Goal: Information Seeking & Learning: Learn about a topic

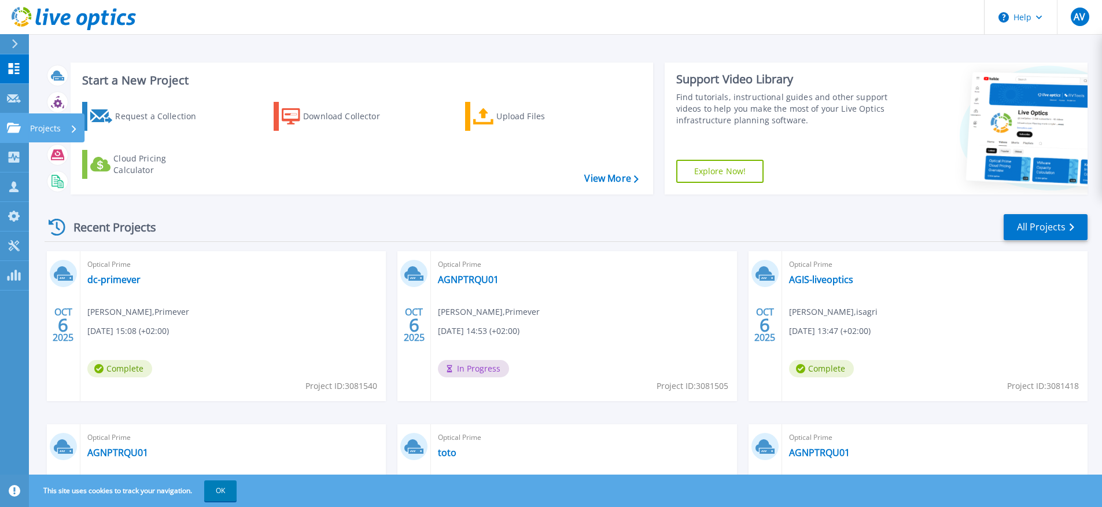
click at [10, 132] on icon at bounding box center [14, 128] width 14 height 10
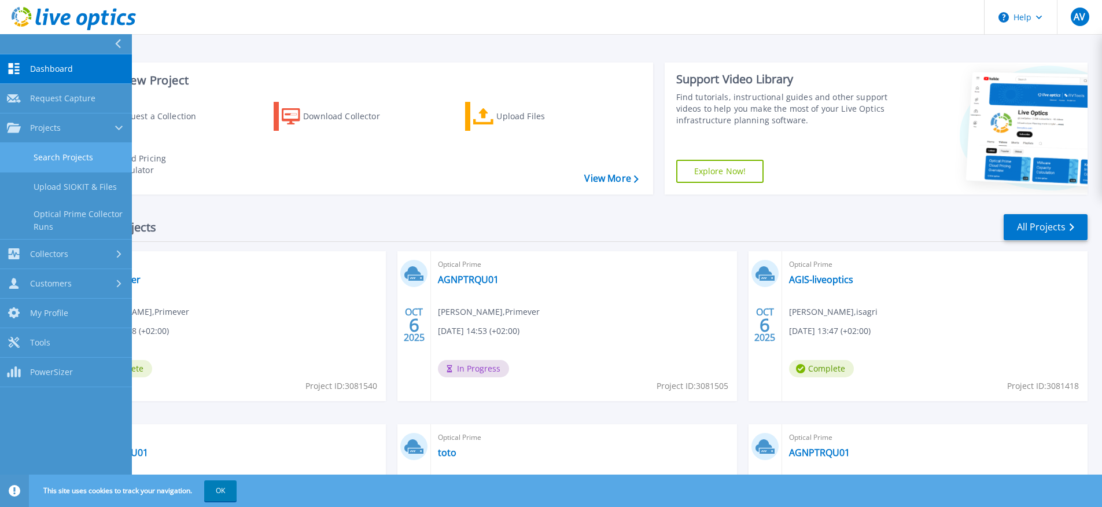
click at [60, 156] on link "Search Projects" at bounding box center [66, 158] width 132 height 30
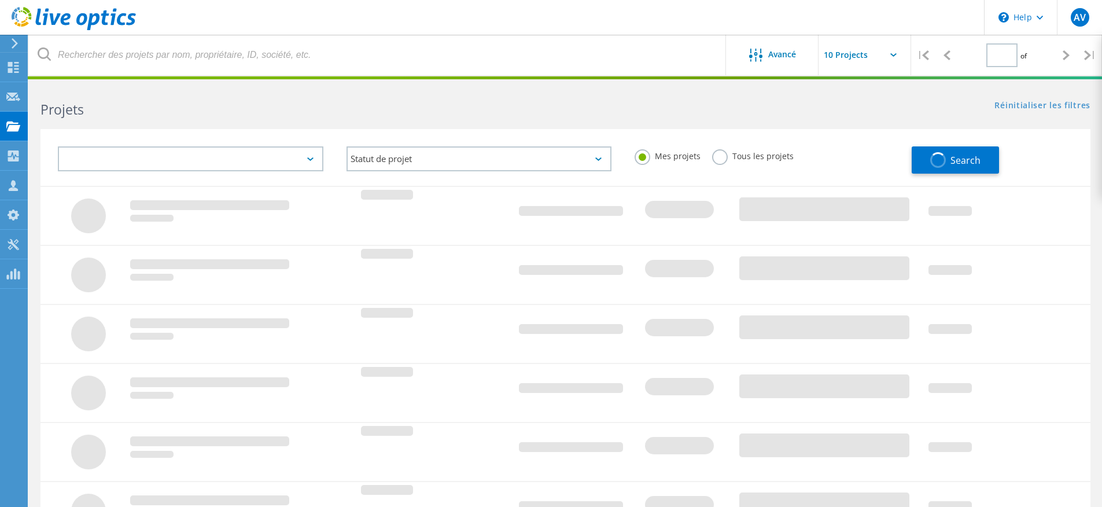
type input "1"
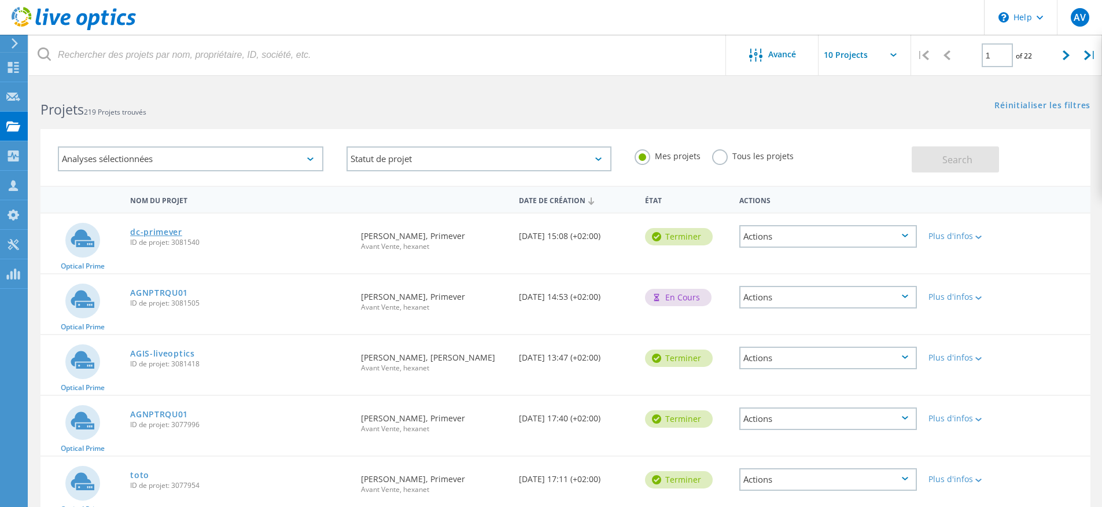
click at [172, 228] on link "dc-primever" at bounding box center [156, 232] width 52 height 8
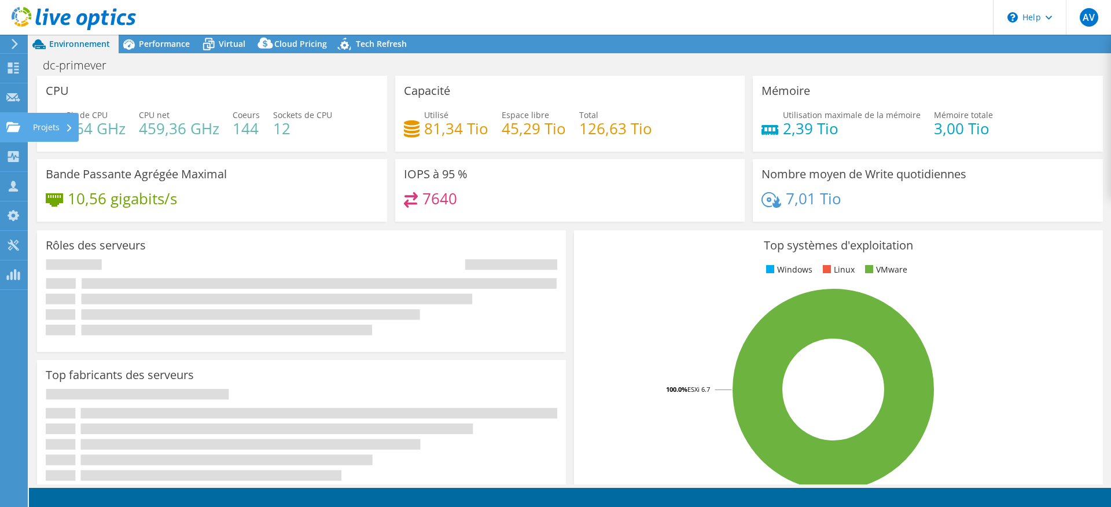
click at [16, 132] on div at bounding box center [13, 128] width 14 height 13
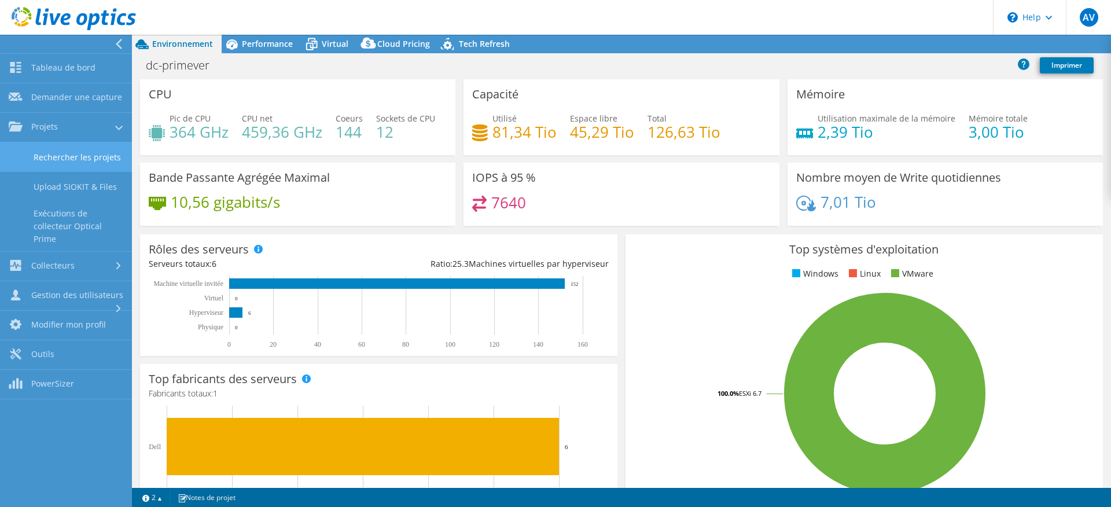
click at [58, 156] on link "Rechercher les projets" at bounding box center [66, 157] width 132 height 30
select select "USD"
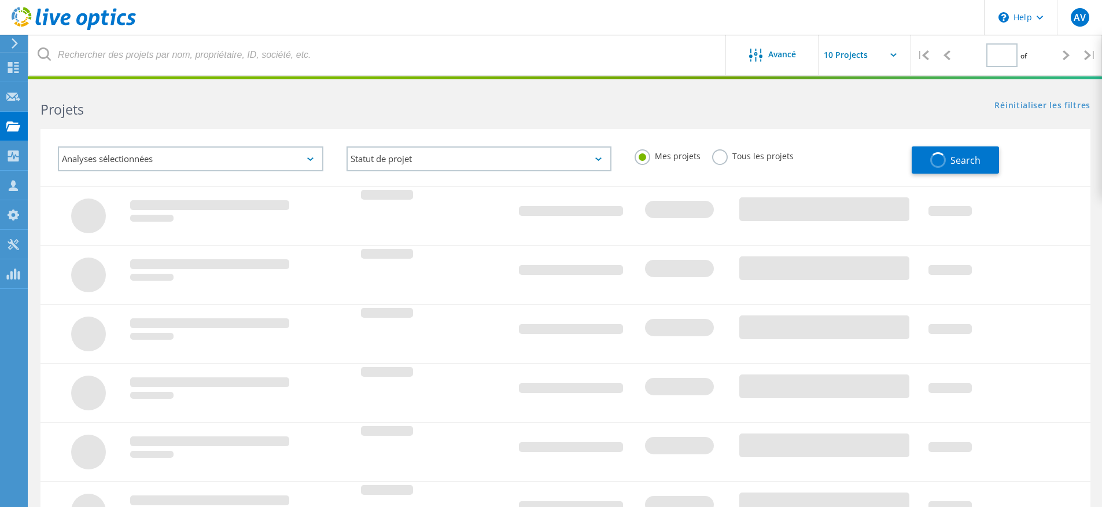
type input "1"
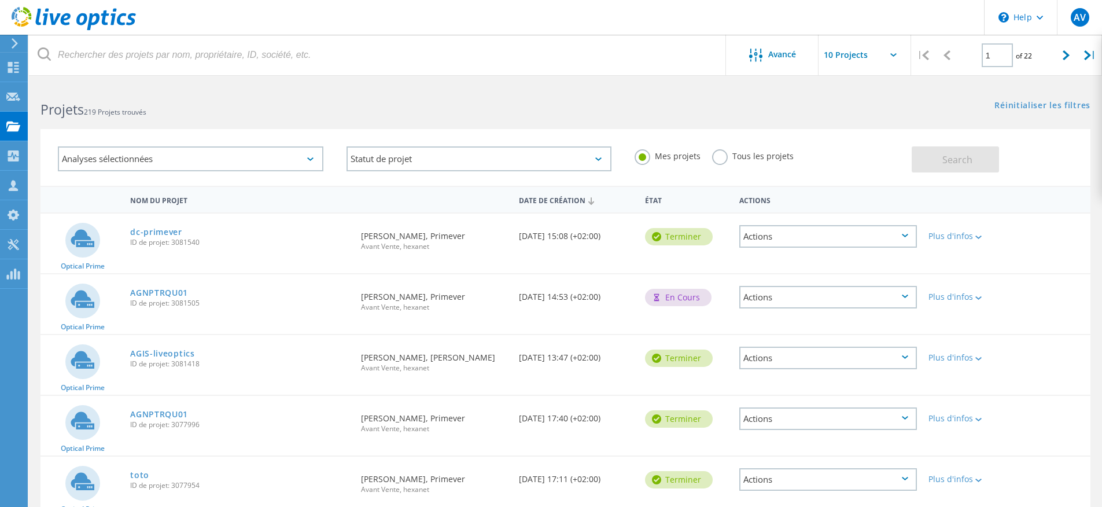
click at [397, 297] on div "Demandé par Romain Quichaud, Primever Avant Vente, hexanet" at bounding box center [433, 298] width 157 height 48
click at [173, 352] on link "AGIS-liveoptics" at bounding box center [162, 353] width 65 height 8
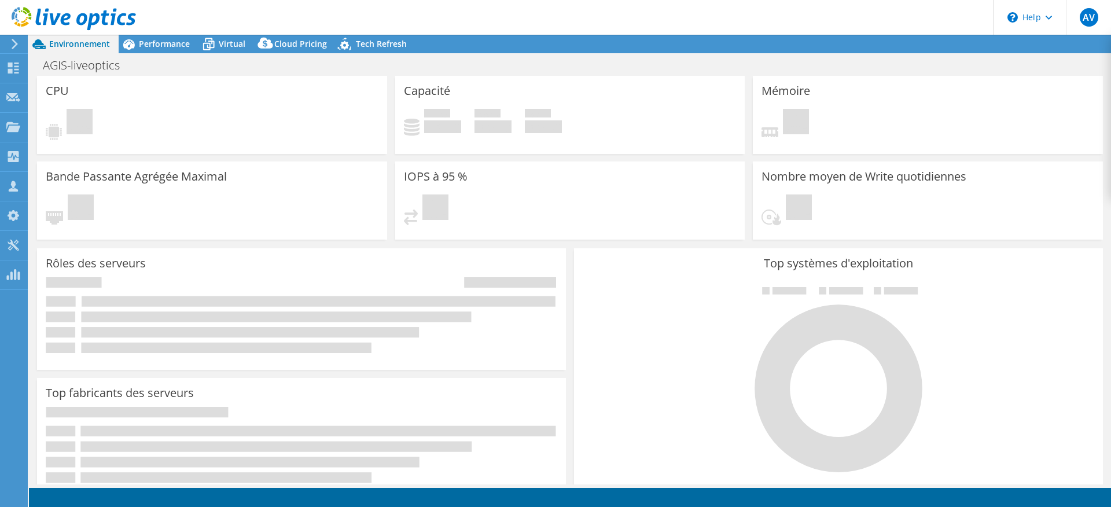
select select "USD"
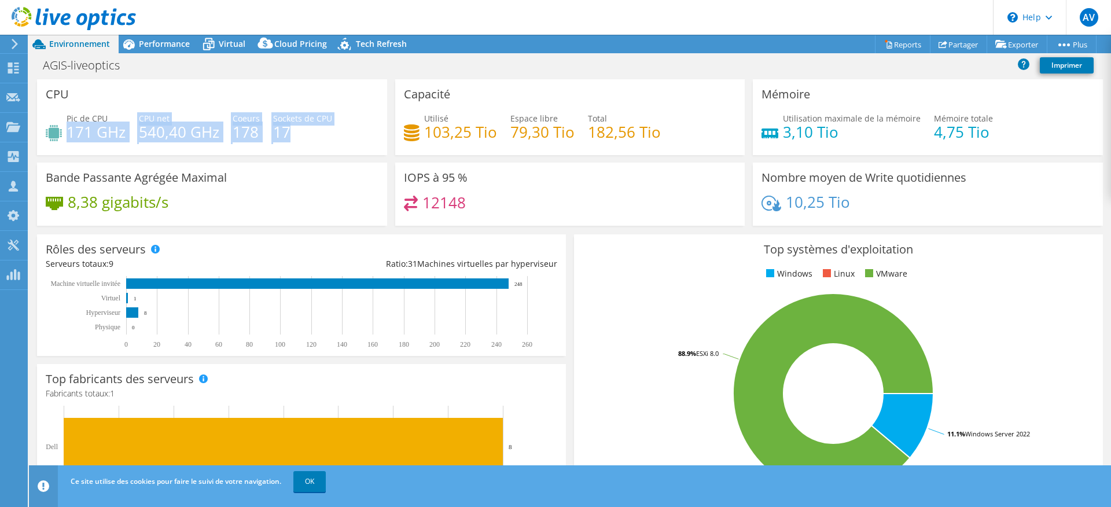
drag, startPoint x: 68, startPoint y: 121, endPoint x: 290, endPoint y: 128, distance: 222.2
click at [290, 128] on div "Pic de CPU 171 GHz CPU net 540,40 GHz Coeurs 178 Sockets de CPU 17" at bounding box center [212, 131] width 333 height 38
click at [293, 130] on h4 "17" at bounding box center [302, 132] width 59 height 13
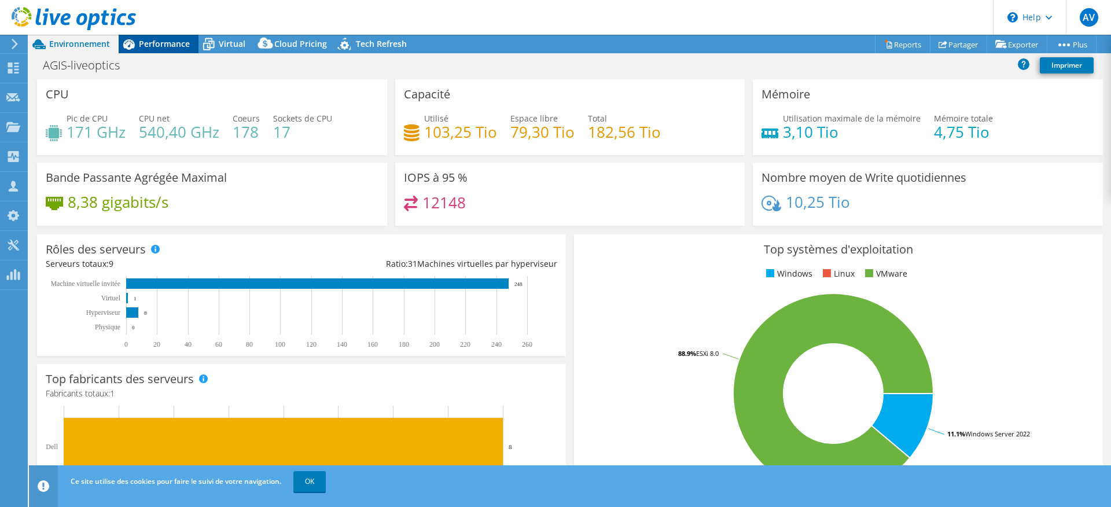
click at [154, 45] on span "Performance" at bounding box center [164, 43] width 51 height 11
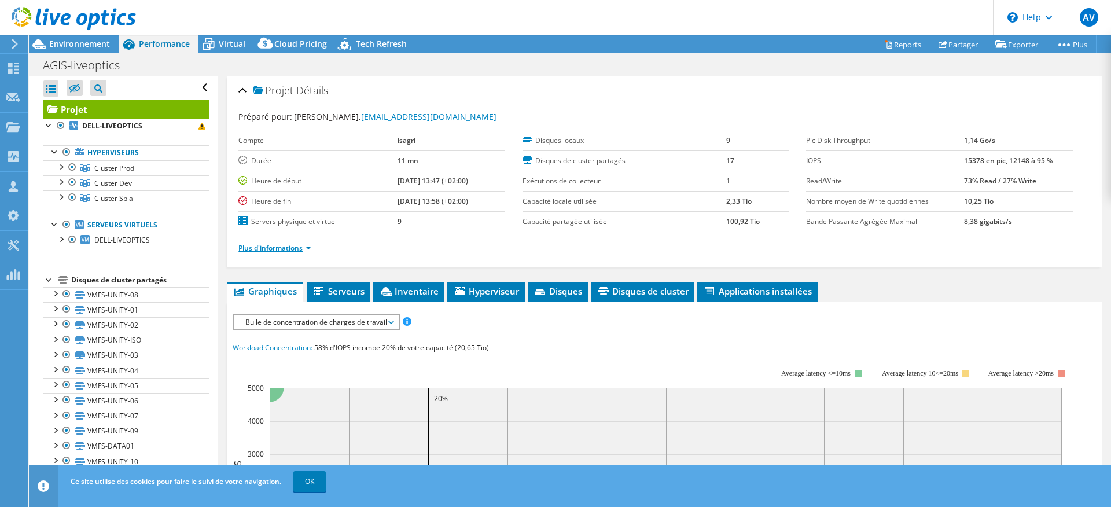
click at [311, 244] on link "Plus d'informations" at bounding box center [274, 248] width 73 height 10
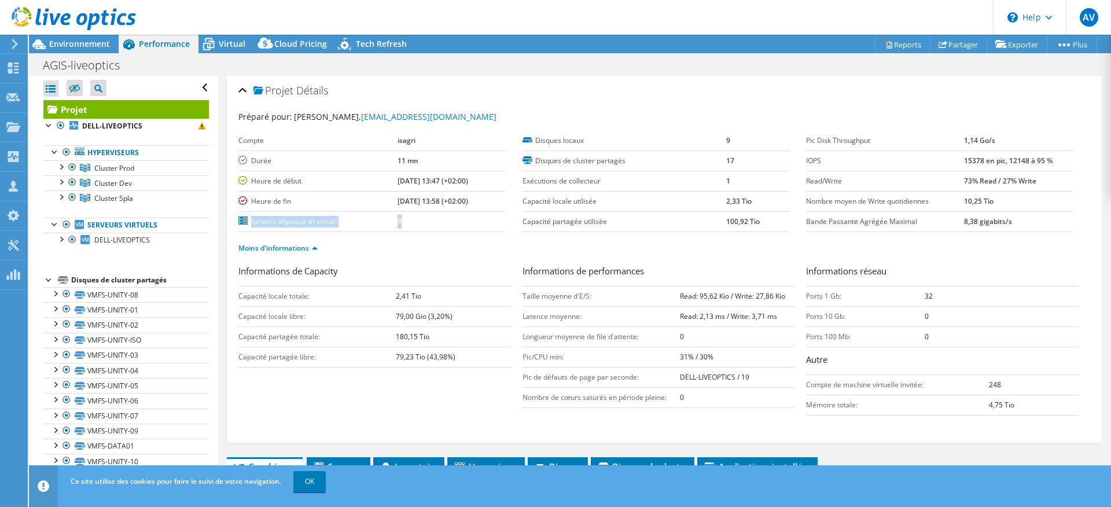
drag, startPoint x: 396, startPoint y: 220, endPoint x: 247, endPoint y: 223, distance: 149.3
click at [247, 223] on tr "Servers physique et virtuel 9" at bounding box center [371, 221] width 267 height 20
click at [60, 240] on div at bounding box center [61, 239] width 12 height 12
click at [61, 240] on div at bounding box center [61, 239] width 12 height 12
click at [59, 198] on div at bounding box center [61, 196] width 12 height 12
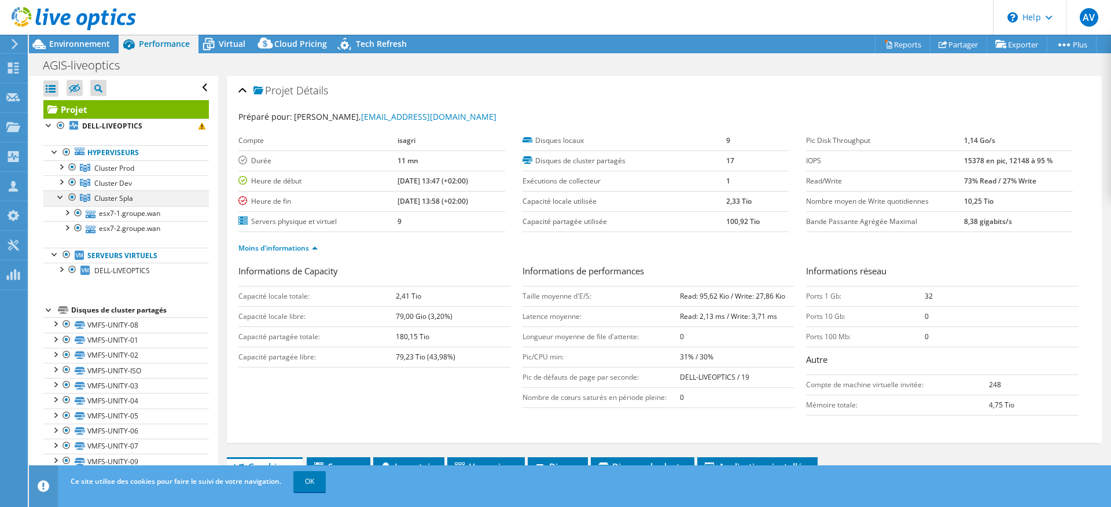
click at [61, 197] on div at bounding box center [61, 196] width 12 height 12
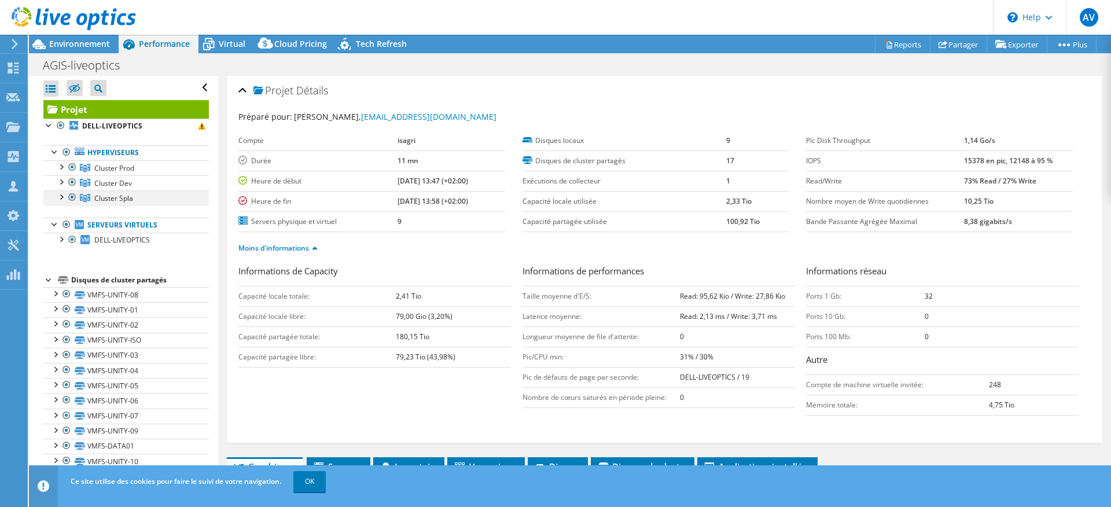
click at [61, 197] on div at bounding box center [61, 196] width 12 height 12
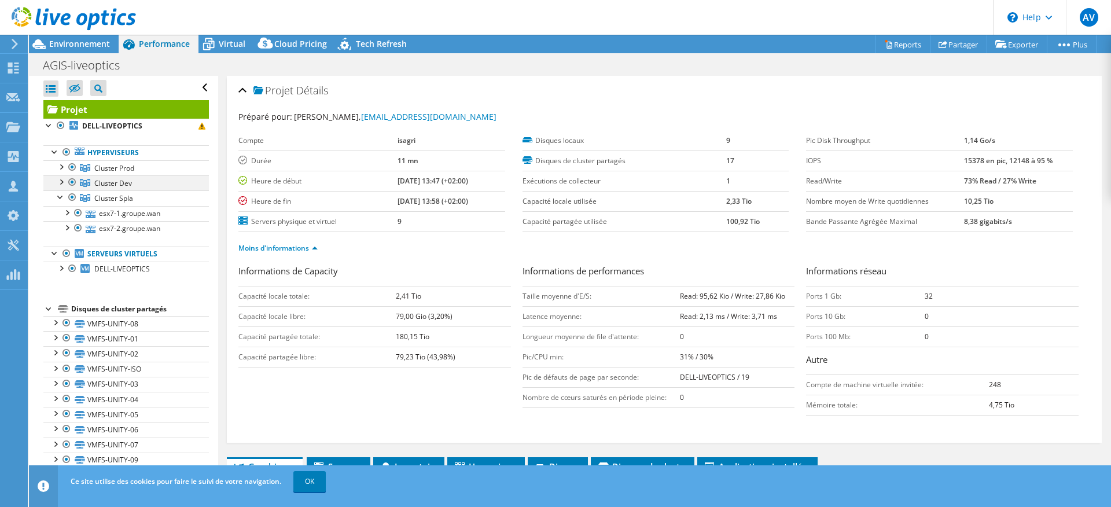
click at [63, 182] on div at bounding box center [61, 181] width 12 height 12
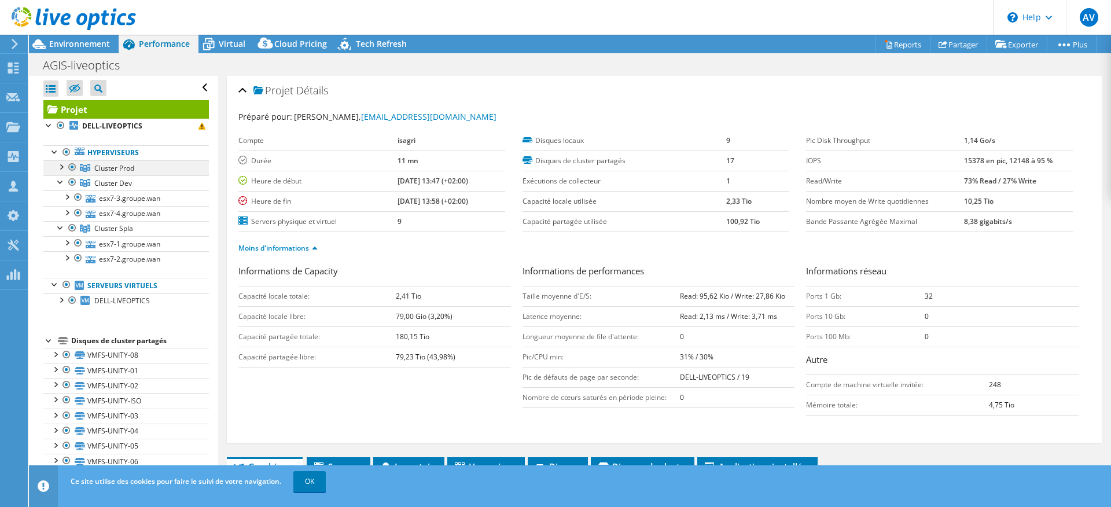
click at [61, 168] on div at bounding box center [61, 166] width 12 height 12
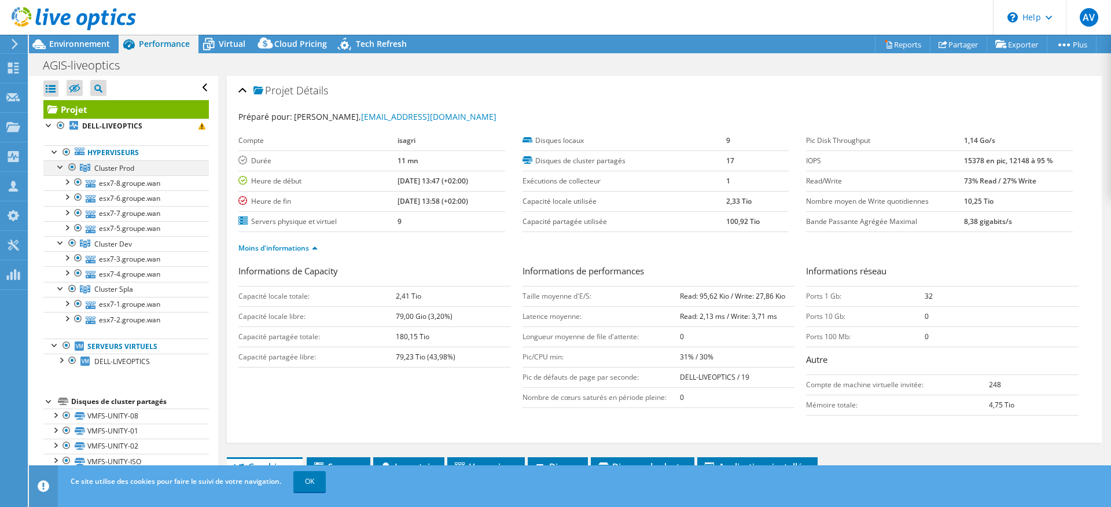
click at [58, 164] on div at bounding box center [61, 166] width 12 height 12
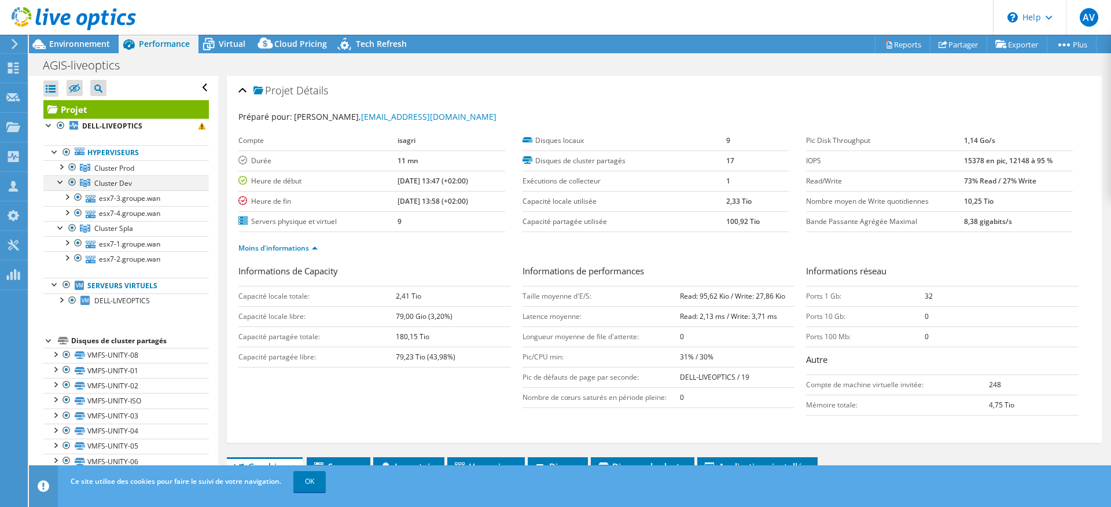
click at [58, 178] on div at bounding box center [61, 181] width 12 height 12
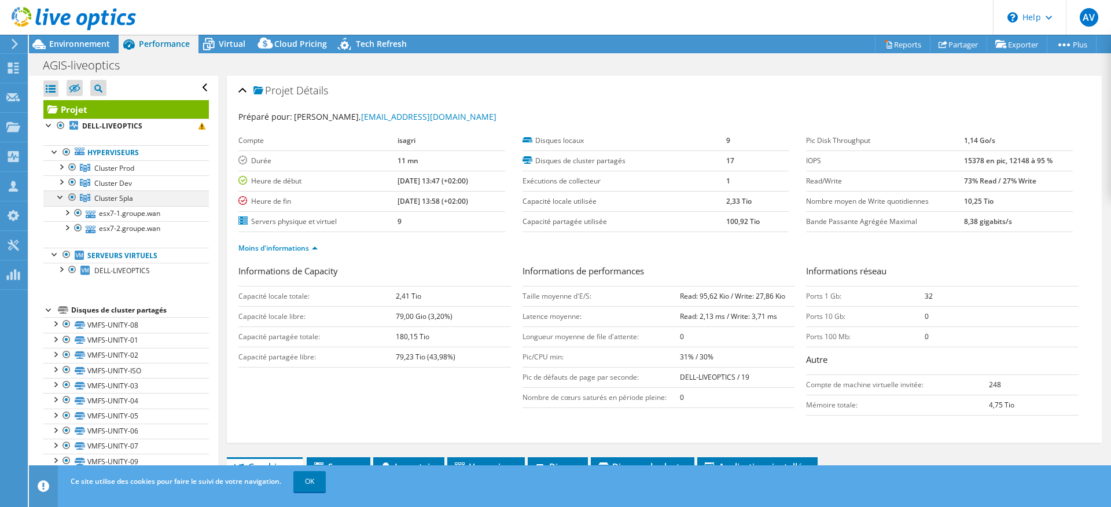
click at [61, 197] on div at bounding box center [61, 196] width 12 height 12
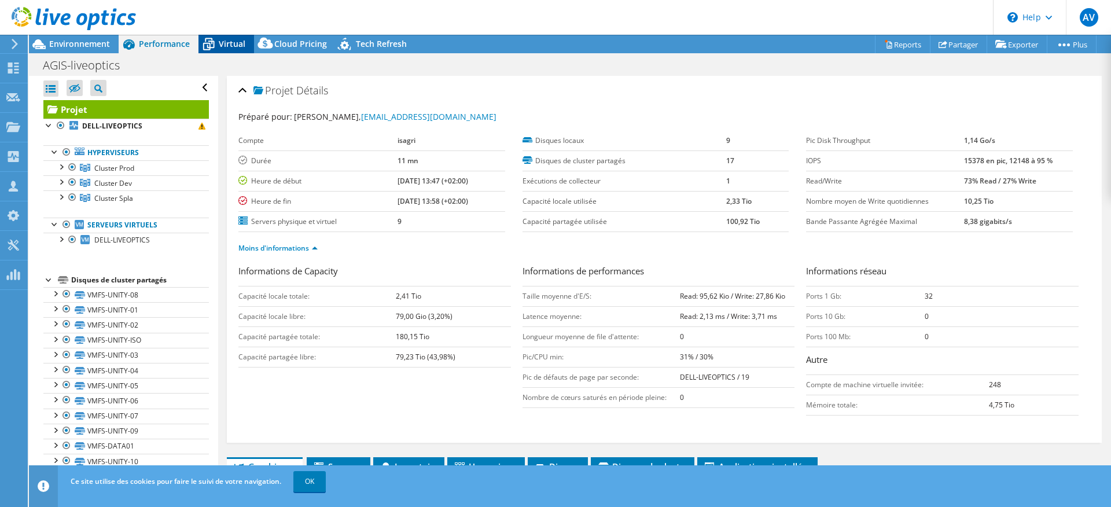
click at [233, 42] on span "Virtual" at bounding box center [232, 43] width 27 height 11
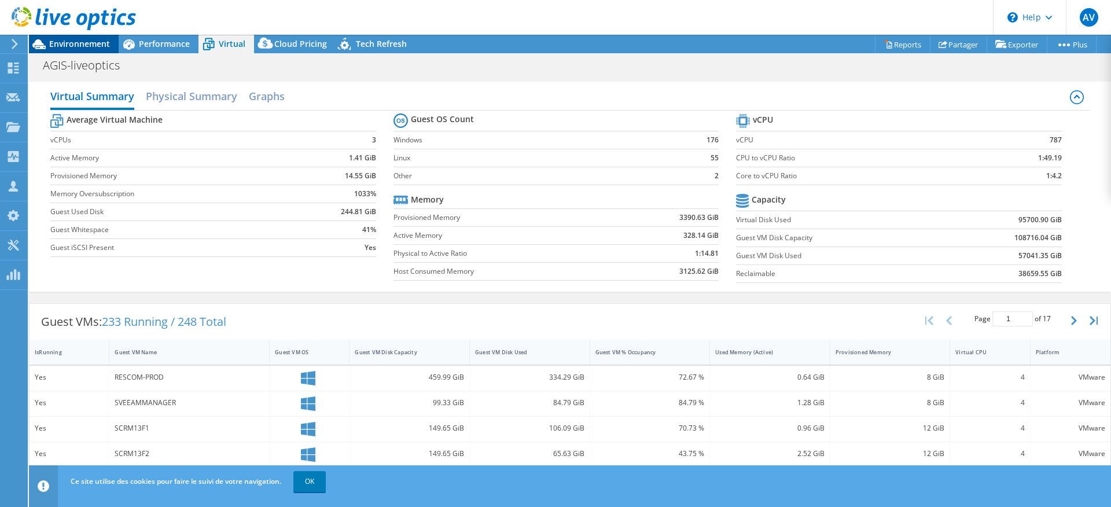
click at [62, 48] on span "Environnement" at bounding box center [79, 43] width 61 height 11
